Goal: Task Accomplishment & Management: Complete application form

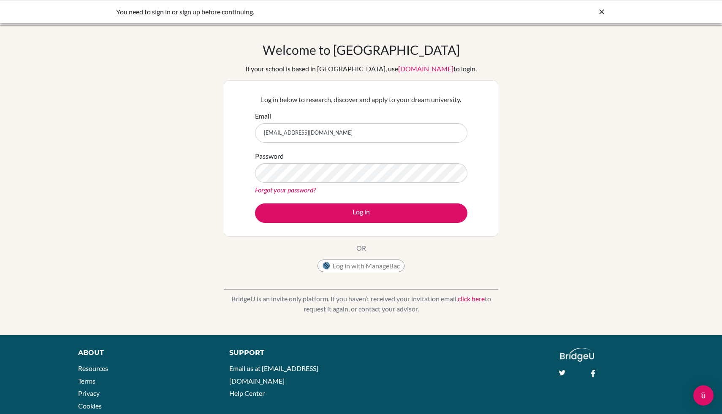
type input "[EMAIL_ADDRESS][DOMAIN_NAME]"
click at [255, 203] on button "Log in" at bounding box center [361, 212] width 212 height 19
